Goal: Task Accomplishment & Management: Manage account settings

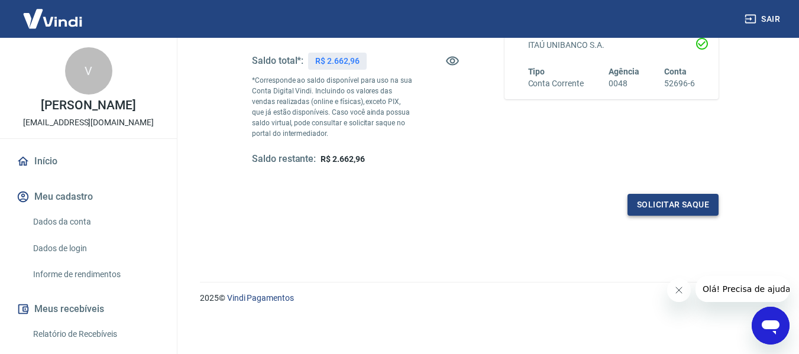
click at [691, 202] on button "Solicitar saque" at bounding box center [673, 205] width 91 height 22
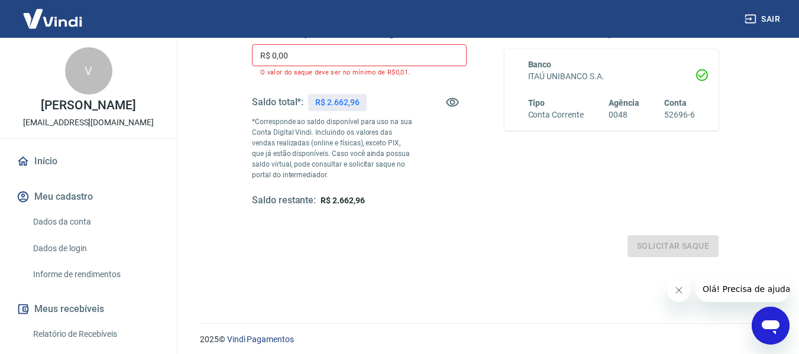
scroll to position [182, 0]
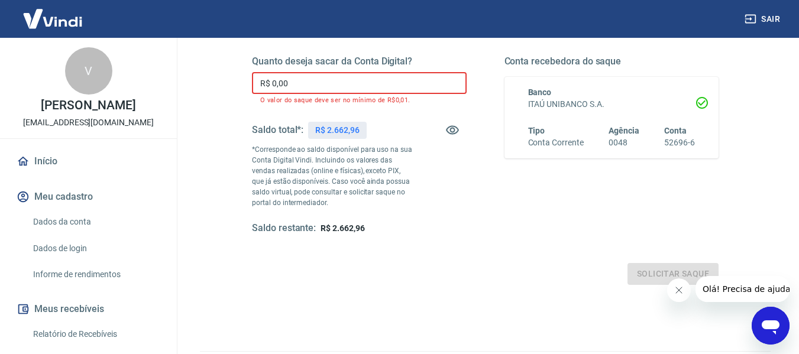
drag, startPoint x: 303, startPoint y: 76, endPoint x: 251, endPoint y: 79, distance: 51.6
click at [251, 79] on div "Quanto deseja sacar da Conta Digital? R$ 0,00 ​ O valor do saque deve ser no mí…" at bounding box center [485, 152] width 495 height 296
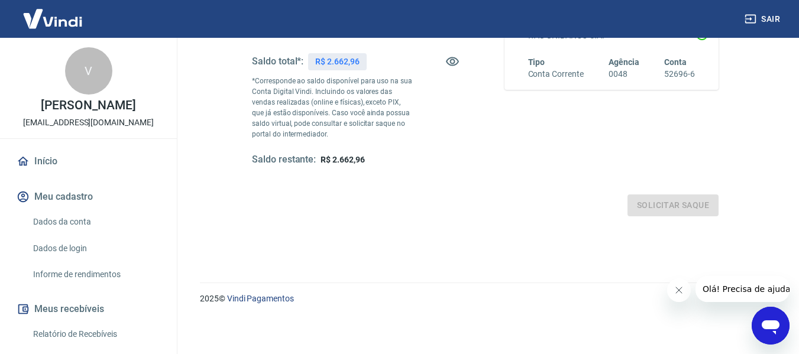
scroll to position [251, 0]
click at [679, 291] on icon "Fechar mensagem da empresa" at bounding box center [678, 290] width 9 height 9
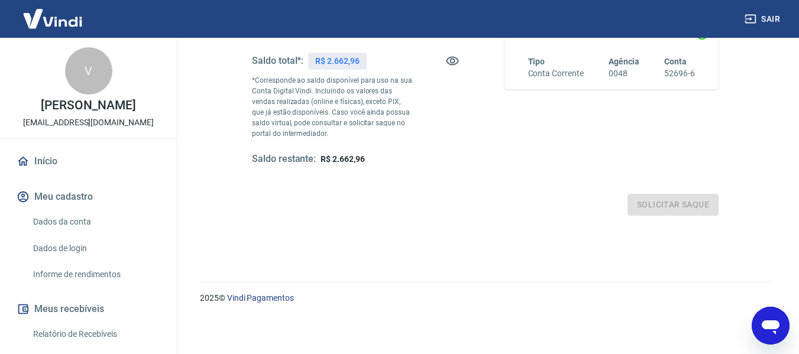
click at [524, 199] on div "Solicitar saque" at bounding box center [485, 205] width 467 height 22
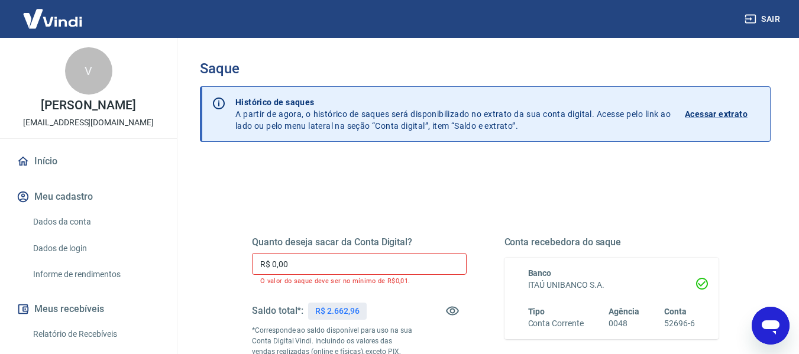
scroll to position [0, 0]
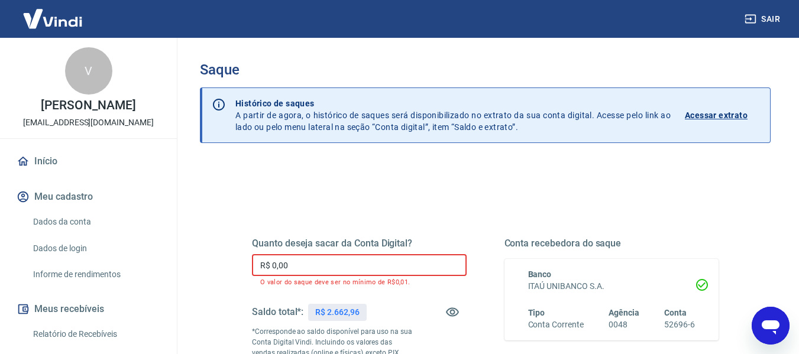
click at [301, 264] on input "R$ 0,00" at bounding box center [359, 265] width 215 height 22
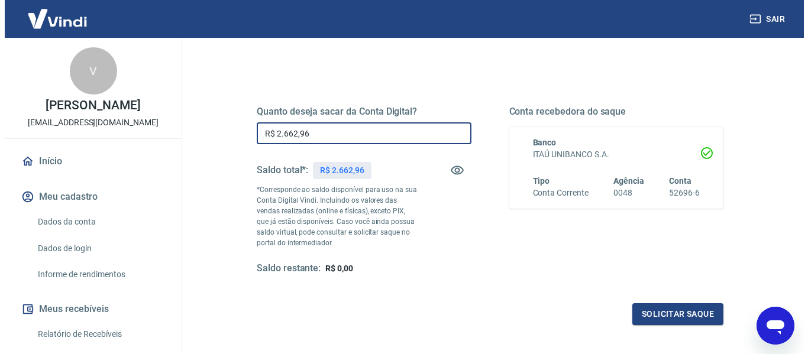
scroll to position [178, 0]
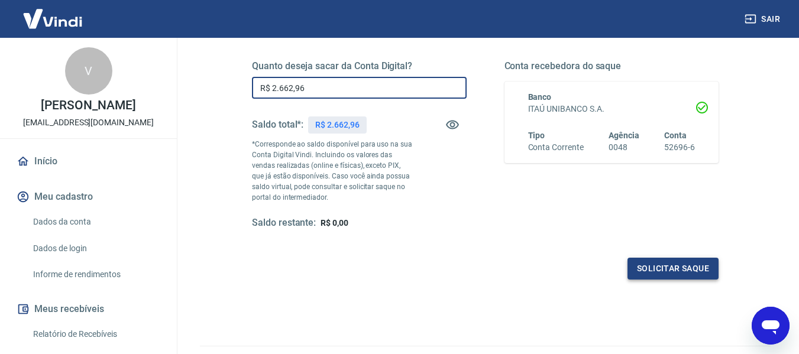
type input "R$ 2.662,96"
click at [663, 266] on button "Solicitar saque" at bounding box center [673, 269] width 91 height 22
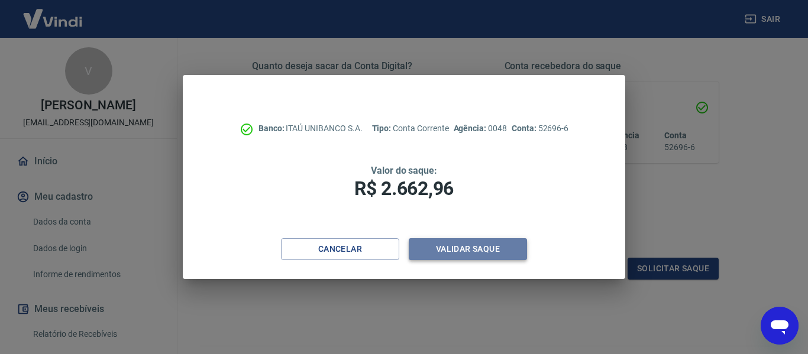
click at [469, 251] on button "Validar saque" at bounding box center [468, 249] width 118 height 22
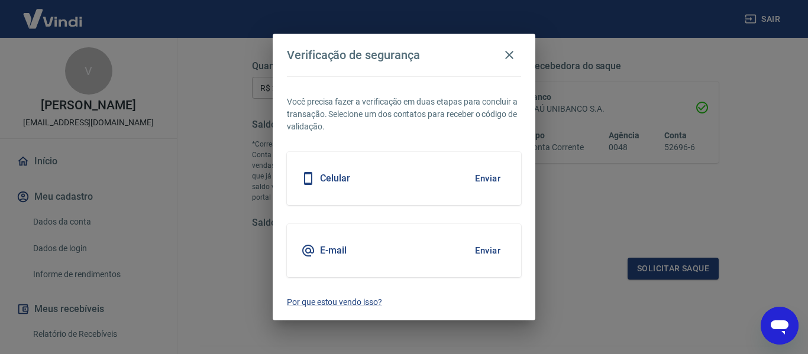
click at [324, 256] on h5 "E-mail" at bounding box center [333, 251] width 27 height 12
click at [486, 251] on button "Enviar" at bounding box center [488, 250] width 38 height 25
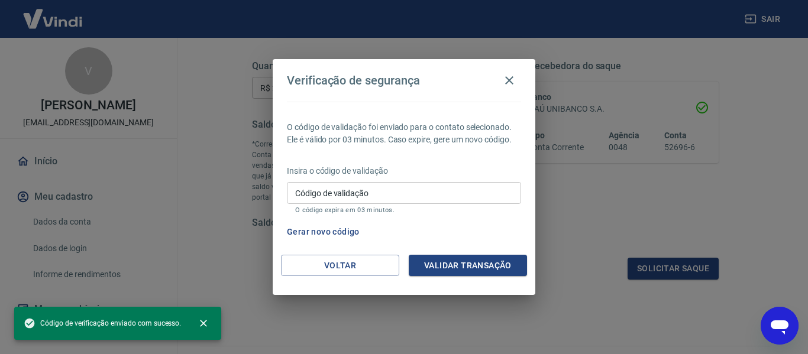
click at [438, 192] on input "Código de validação" at bounding box center [404, 193] width 234 height 22
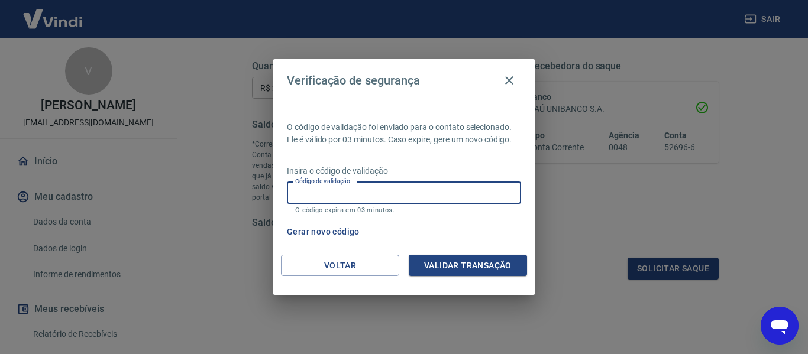
paste input "889918"
type input "889918"
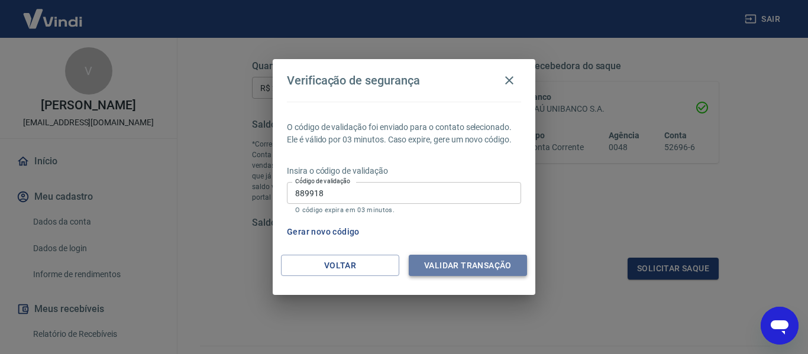
click at [434, 266] on button "Validar transação" at bounding box center [468, 266] width 118 height 22
